Goal: Task Accomplishment & Management: Manage account settings

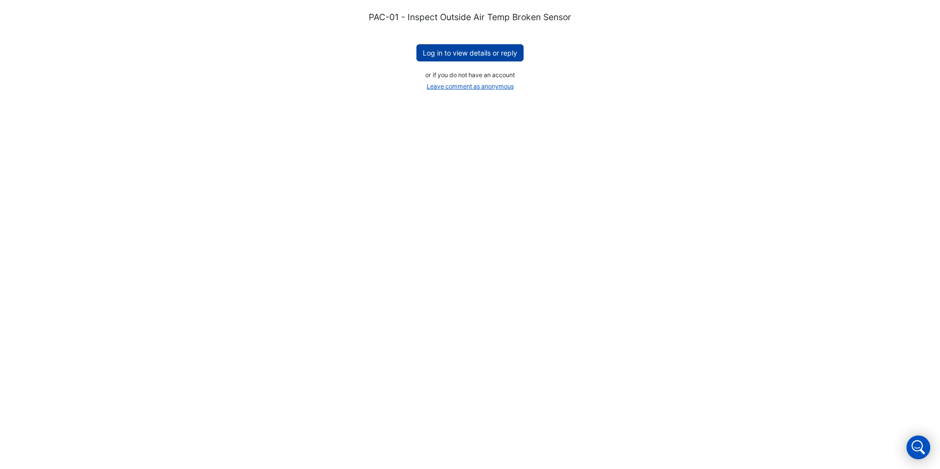
click at [476, 58] on button "Log in to view details or reply" at bounding box center [469, 52] width 107 height 17
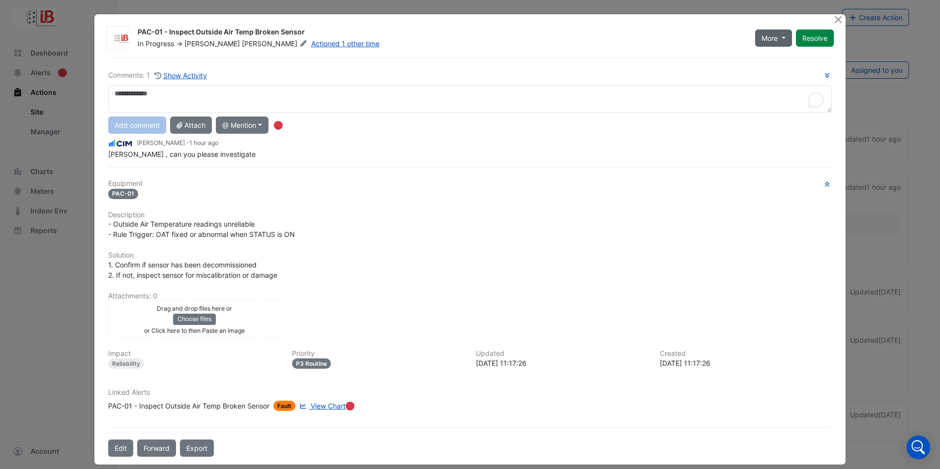
click at [781, 41] on button "More" at bounding box center [773, 37] width 37 height 17
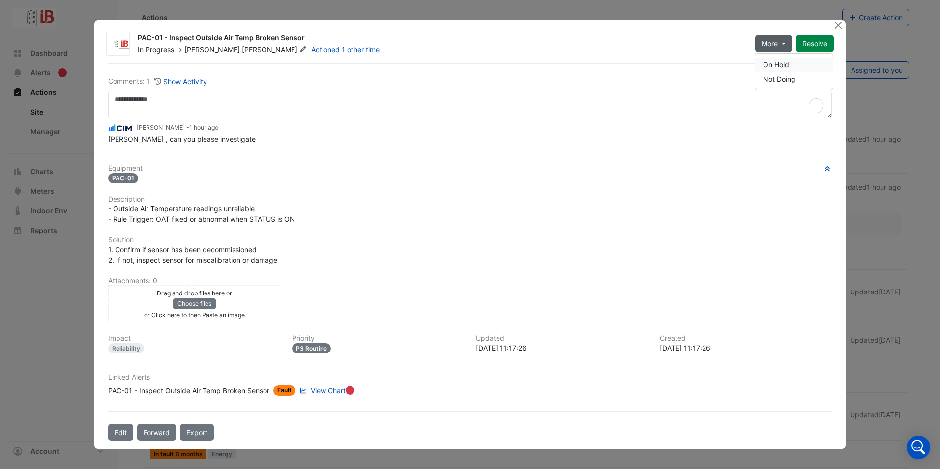
click at [783, 69] on button "On Hold" at bounding box center [794, 65] width 78 height 14
